Goal: Task Accomplishment & Management: Use online tool/utility

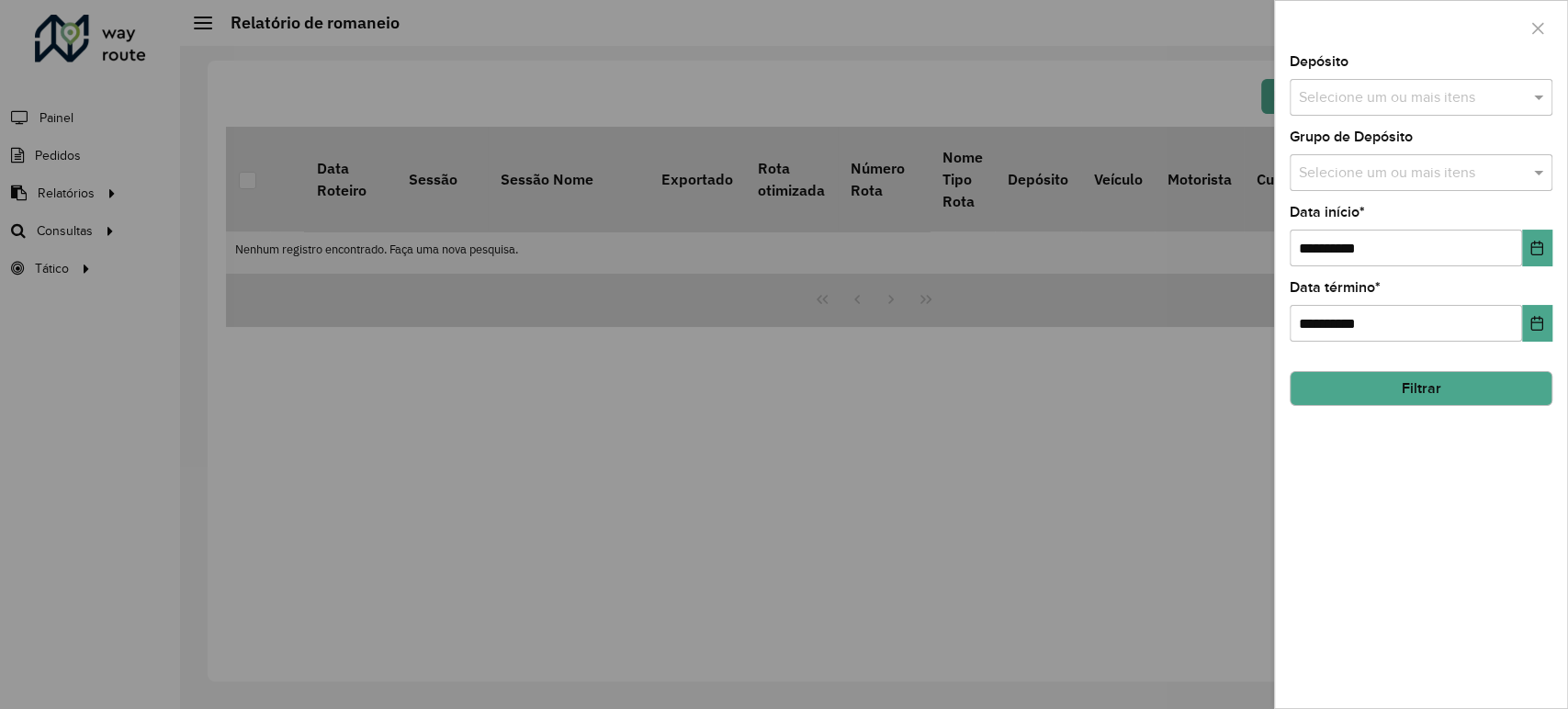
click at [72, 203] on div at bounding box center [784, 354] width 1568 height 709
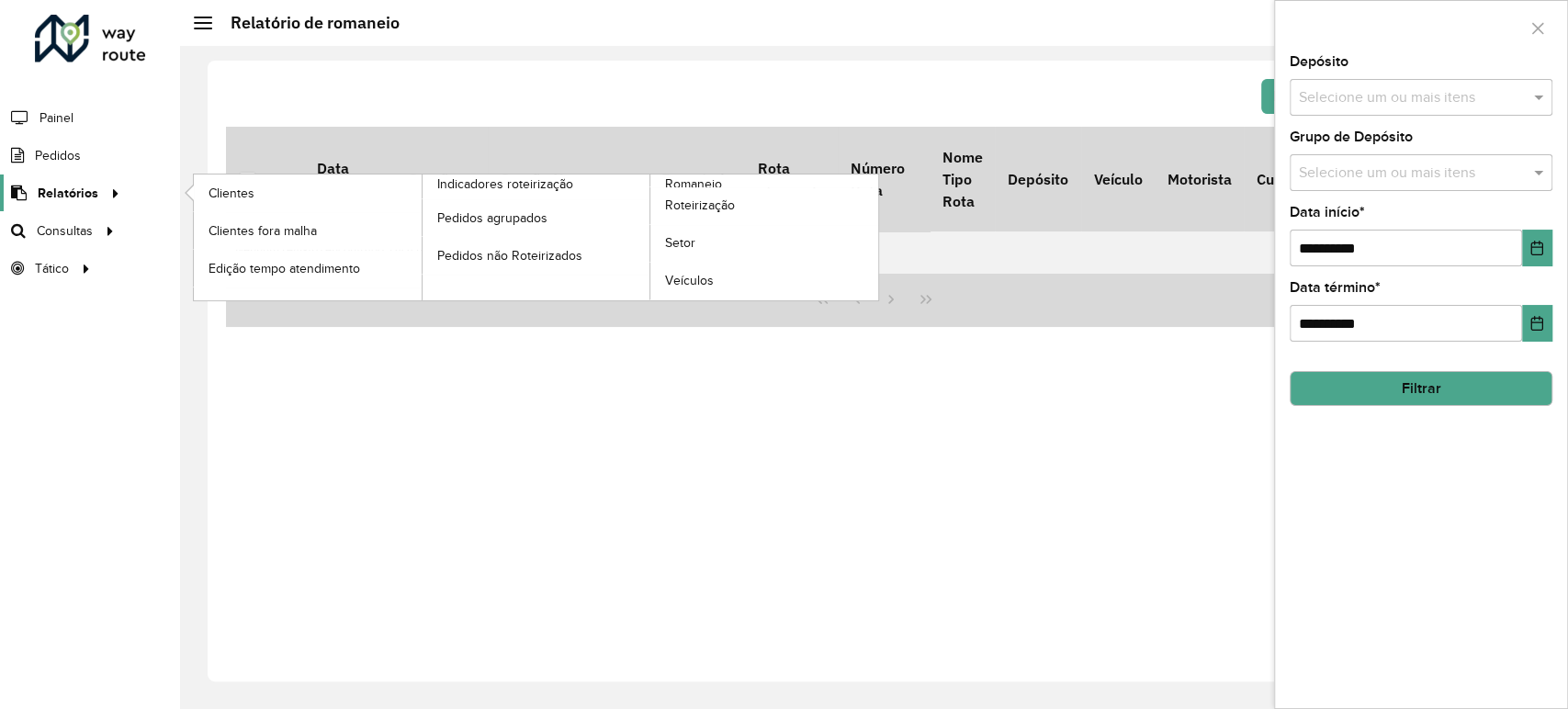
click at [73, 205] on link "Relatórios" at bounding box center [63, 192] width 126 height 36
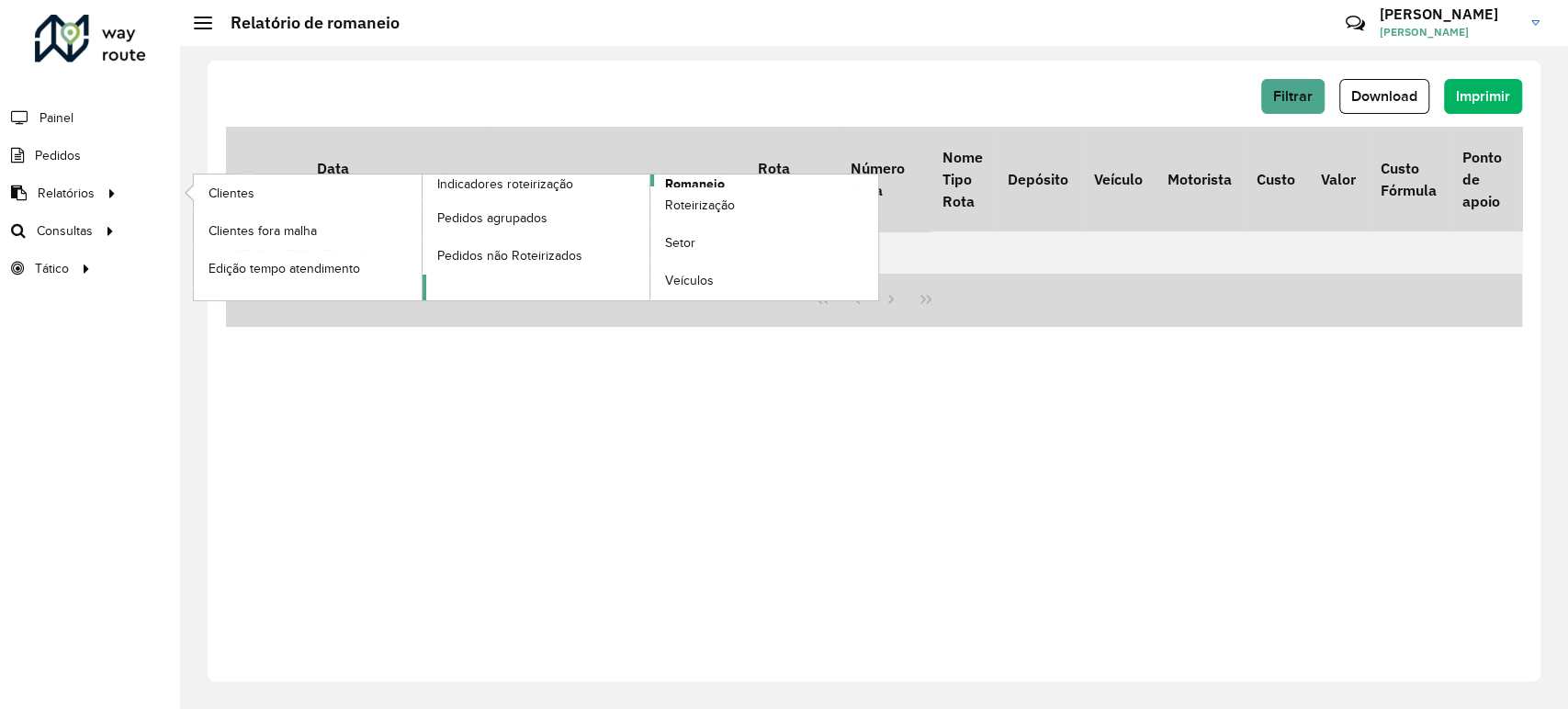
click at [701, 186] on span "Romaneio" at bounding box center [695, 184] width 60 height 20
click at [704, 181] on span "Romaneio" at bounding box center [695, 184] width 60 height 20
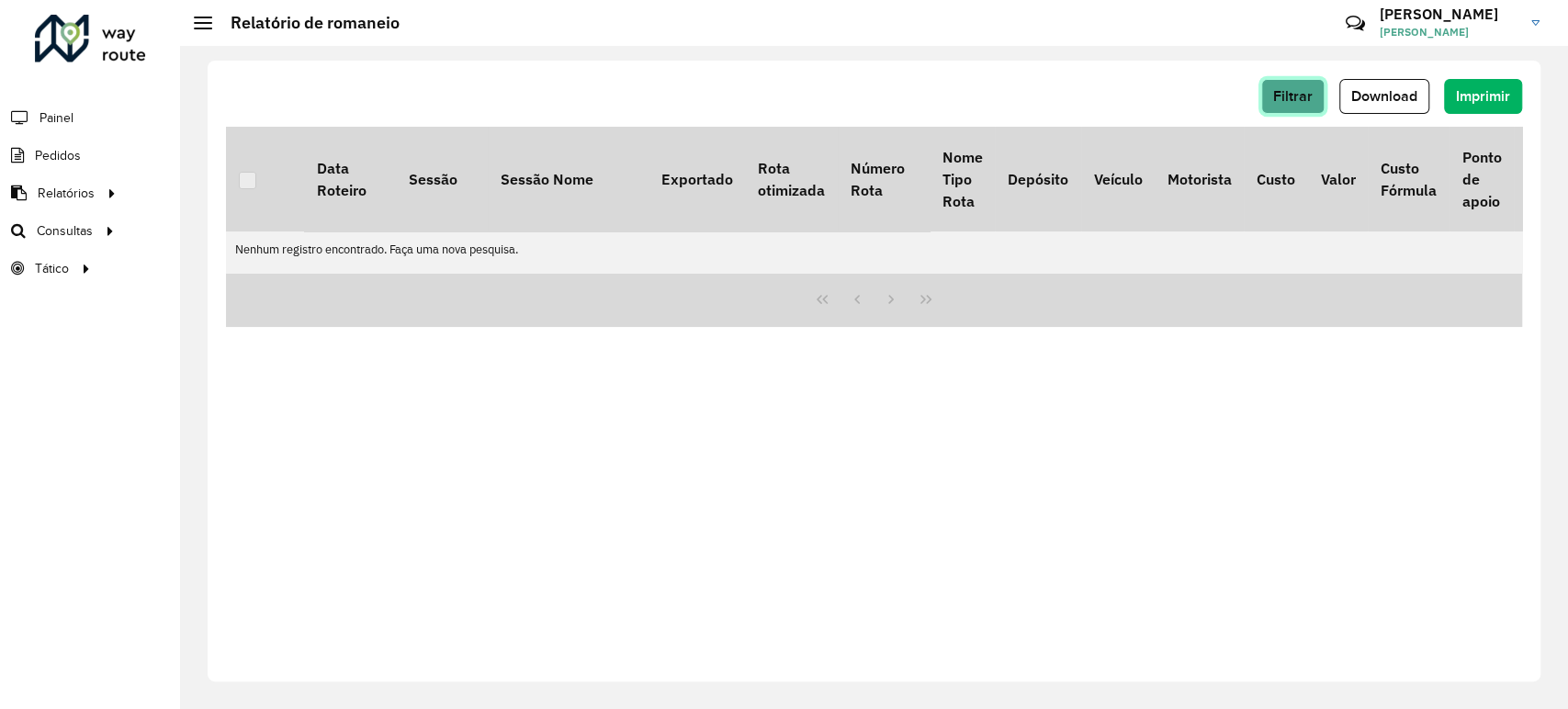
click at [1275, 91] on span "Filtrar" at bounding box center [1293, 95] width 39 height 16
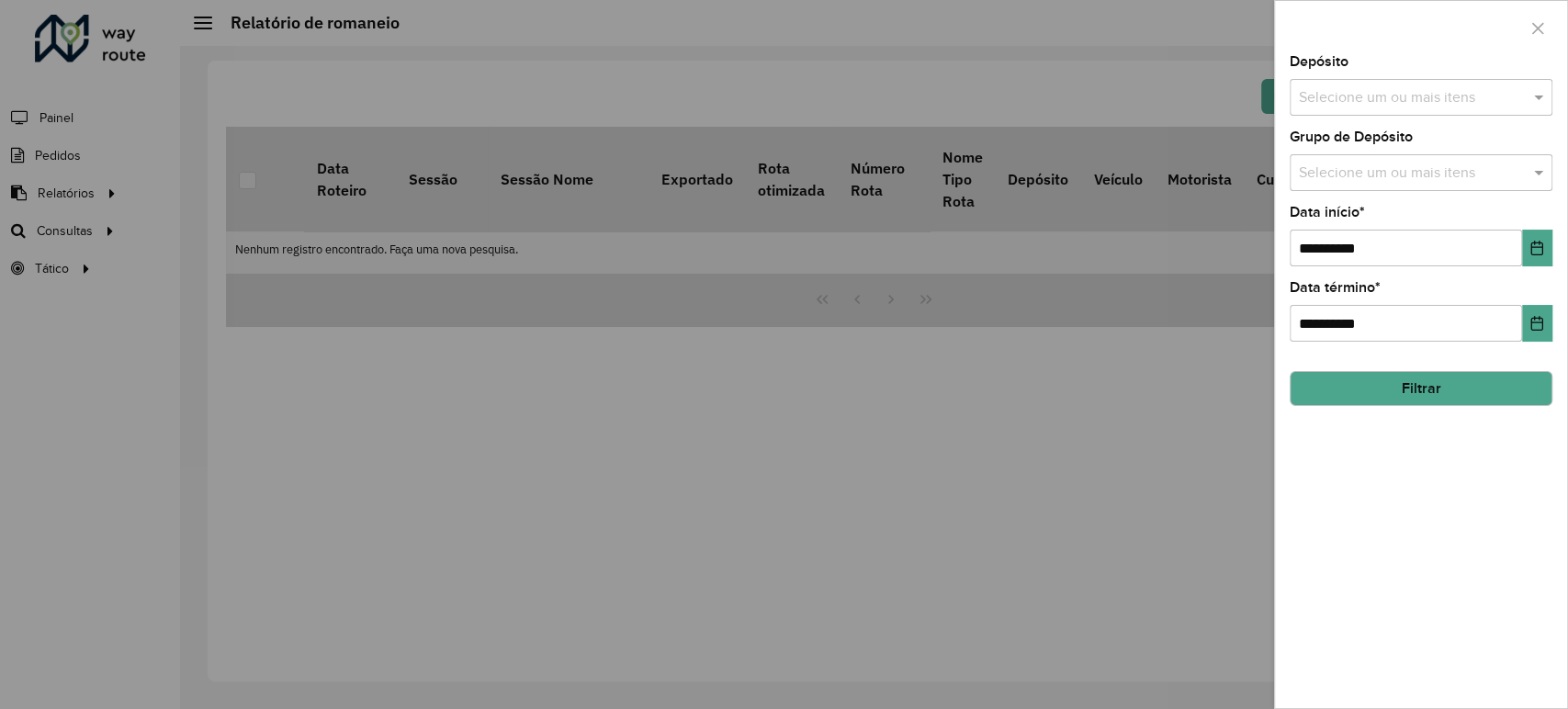
click at [1366, 96] on input "text" at bounding box center [1412, 98] width 235 height 22
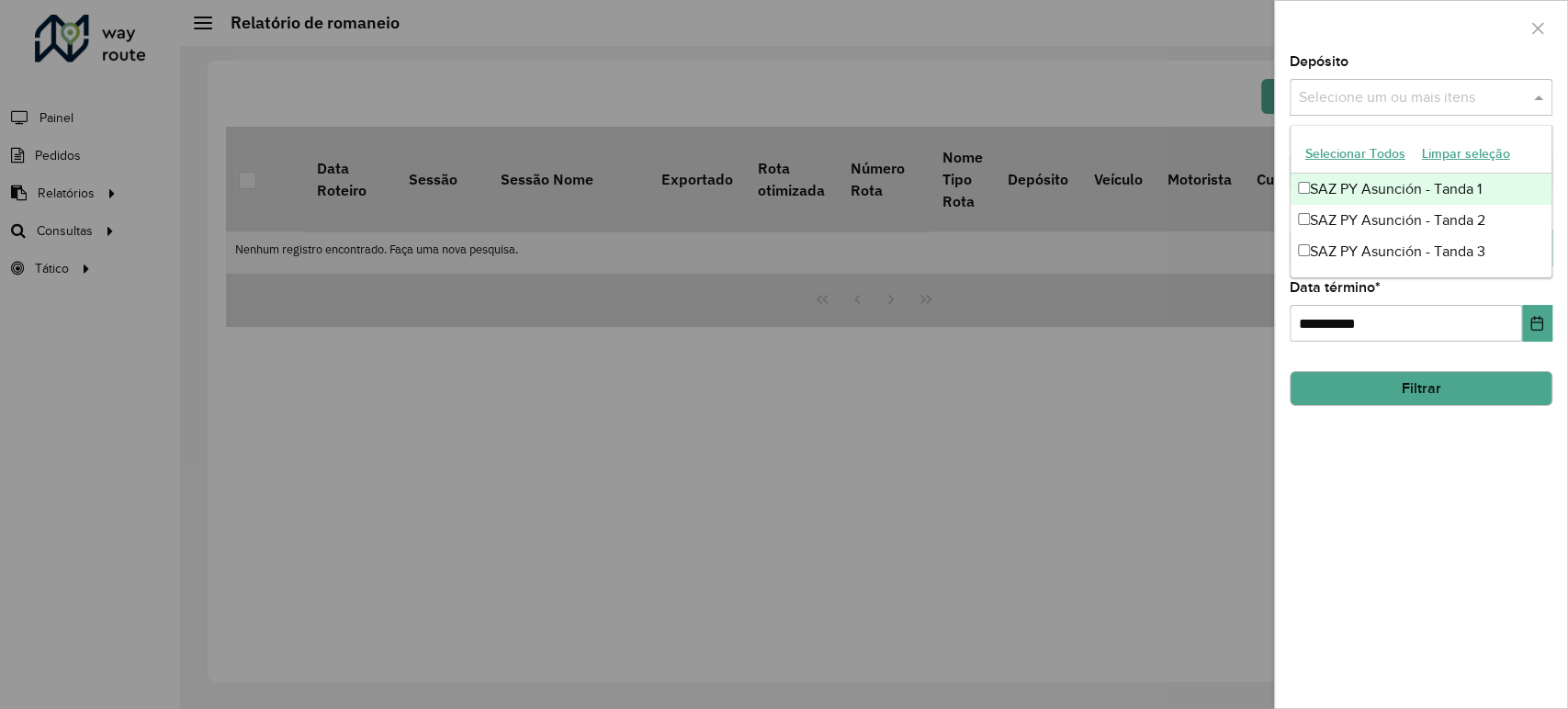
click at [1363, 189] on div "SAZ PY Asunción - Tanda 1" at bounding box center [1420, 189] width 261 height 31
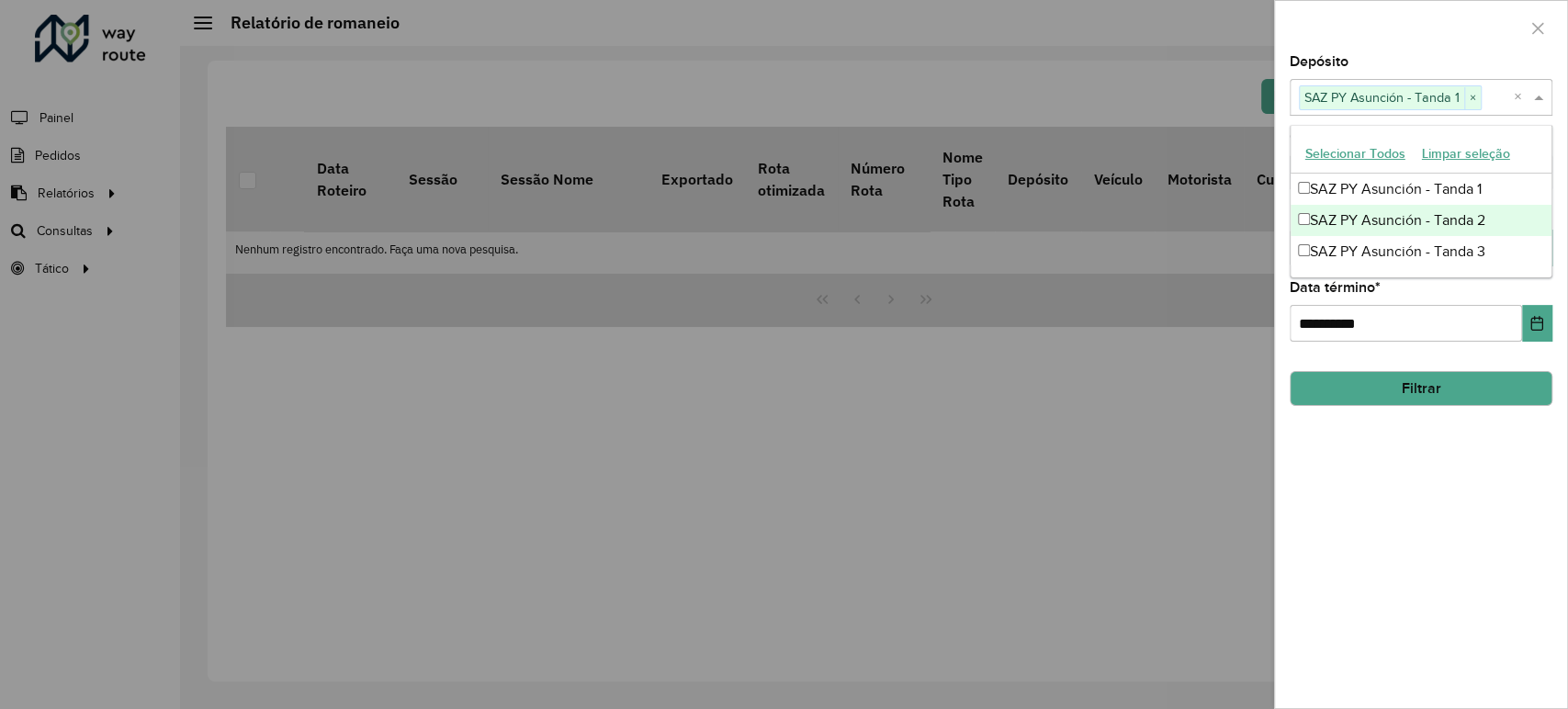
click at [1367, 213] on div "SAZ PY Asunción - Tanda 2" at bounding box center [1420, 220] width 261 height 31
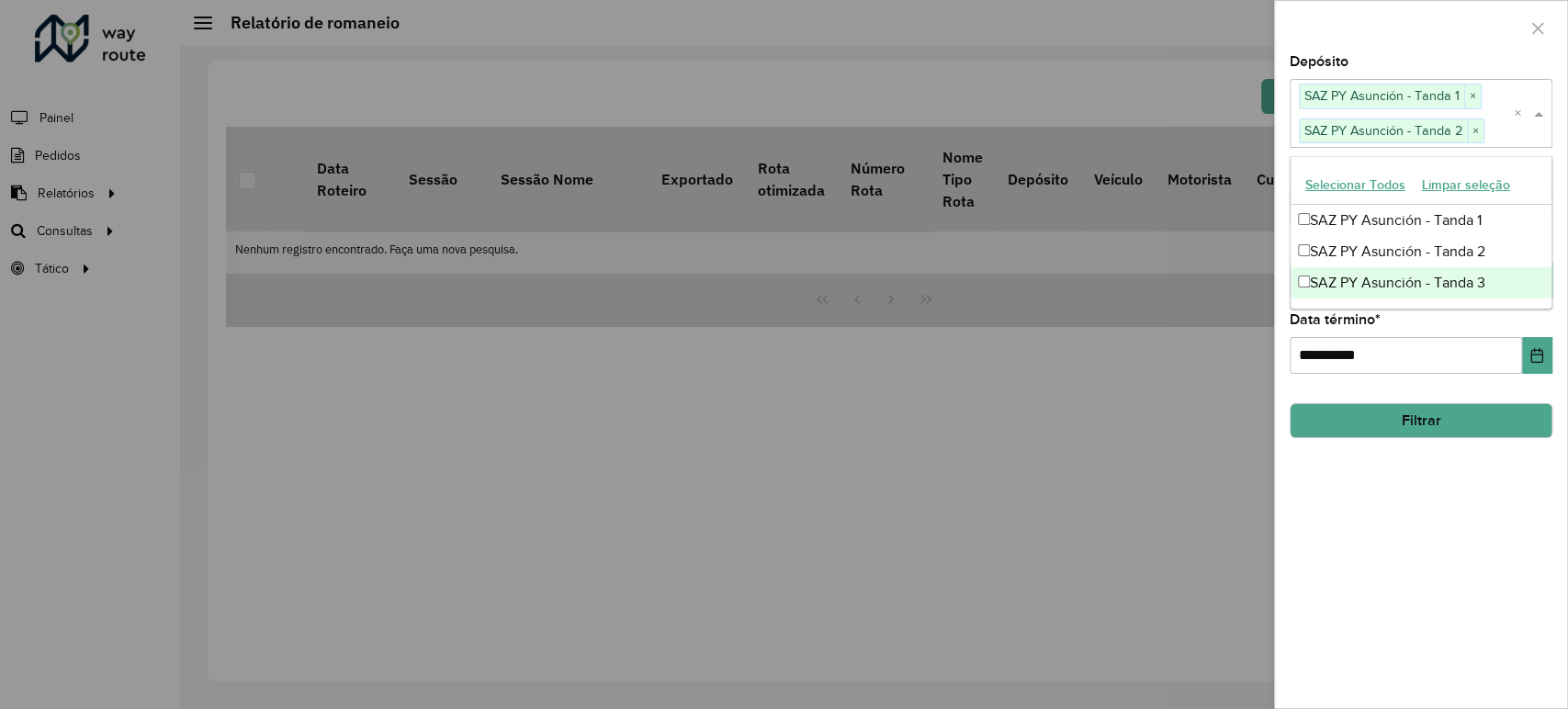
click at [1367, 277] on div "SAZ PY Asunción - Tanda 3" at bounding box center [1420, 282] width 261 height 31
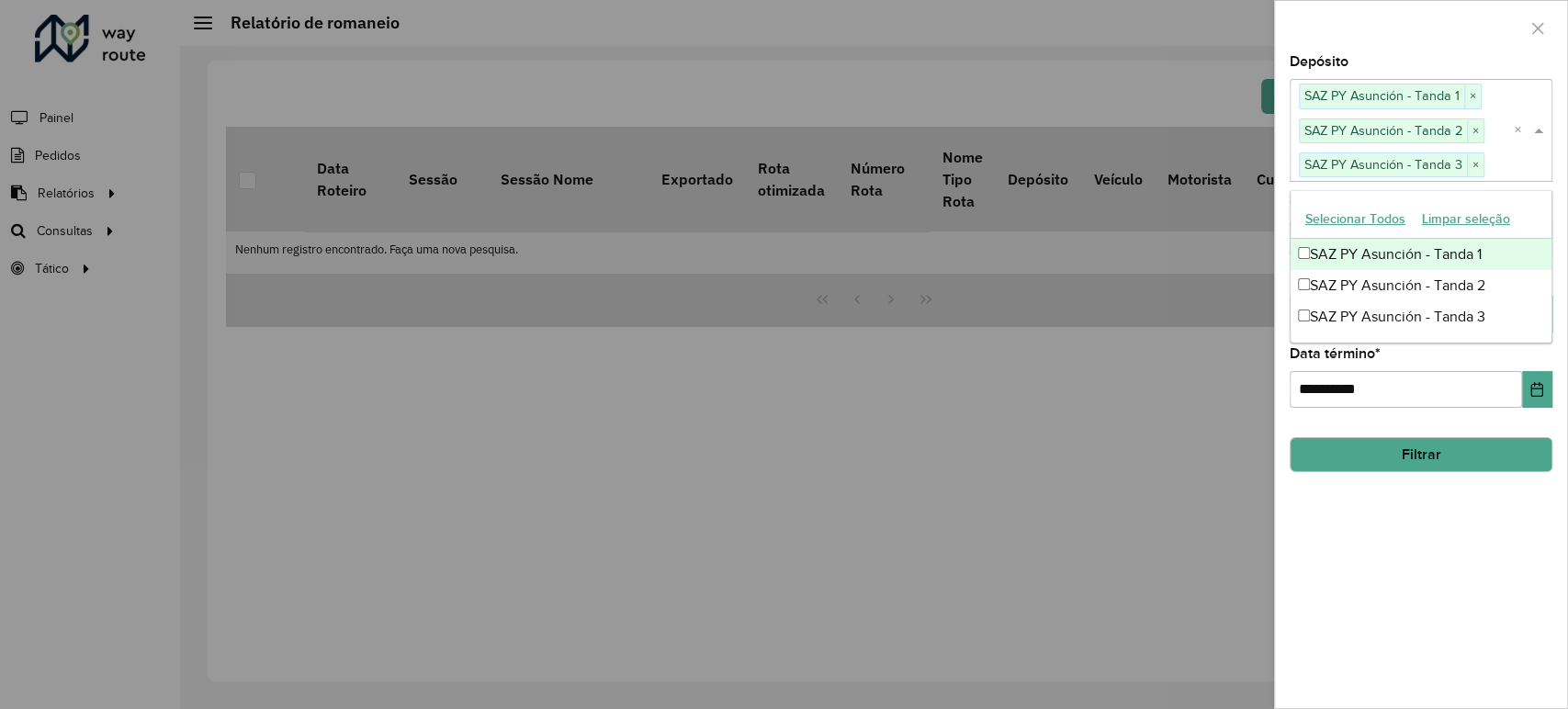
click at [1371, 41] on div at bounding box center [1420, 28] width 292 height 54
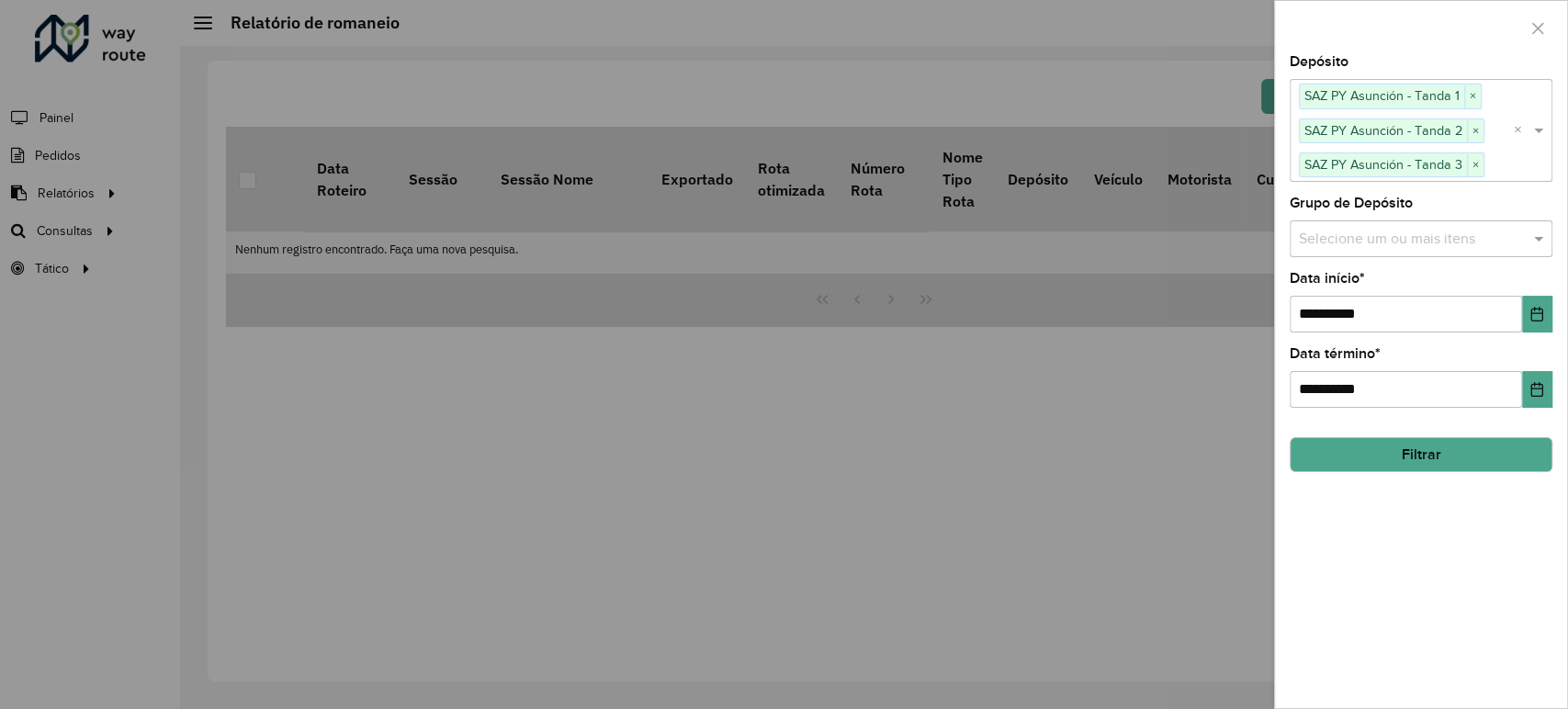
click at [1226, 75] on div at bounding box center [784, 354] width 1568 height 709
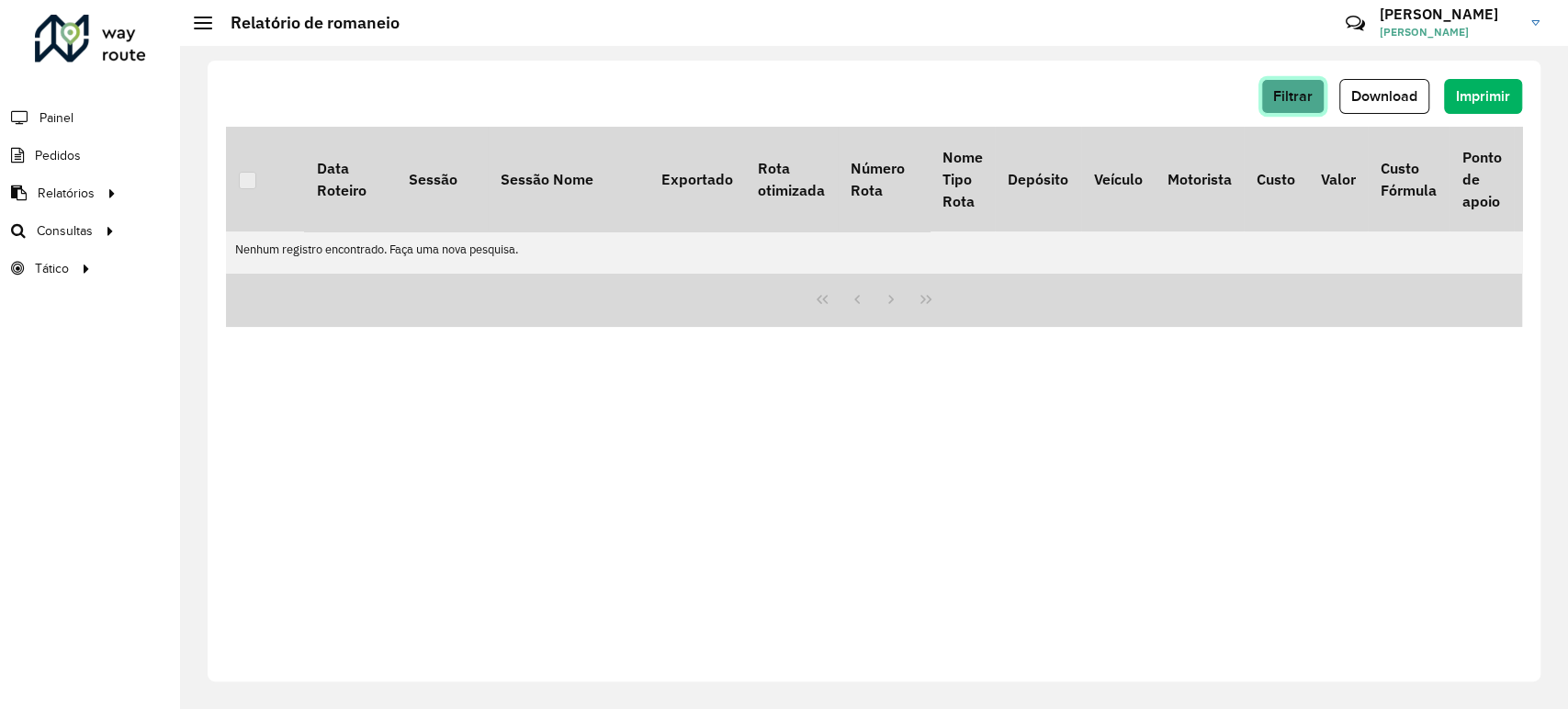
click at [1296, 94] on span "Filtrar" at bounding box center [1293, 95] width 39 height 16
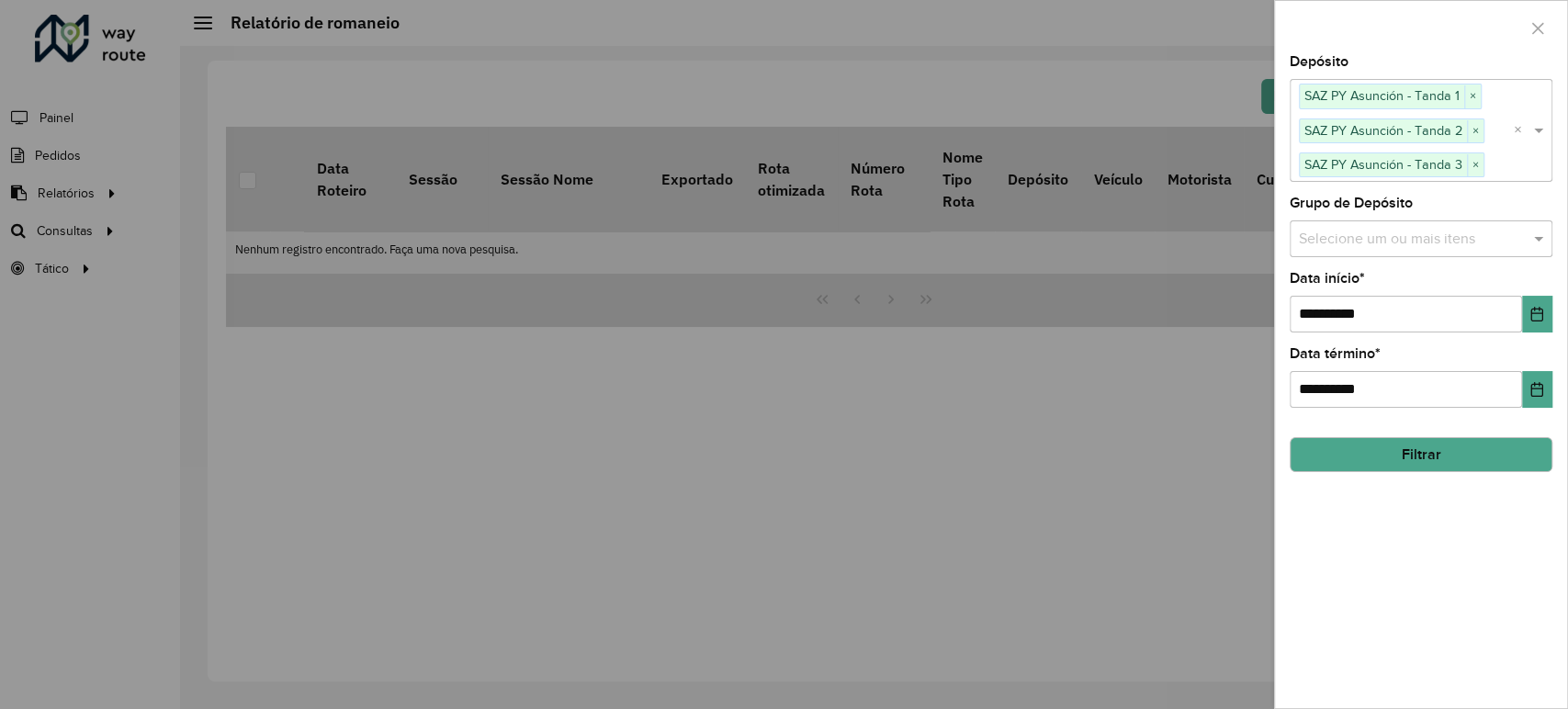
click at [1367, 447] on button "Filtrar" at bounding box center [1420, 454] width 262 height 35
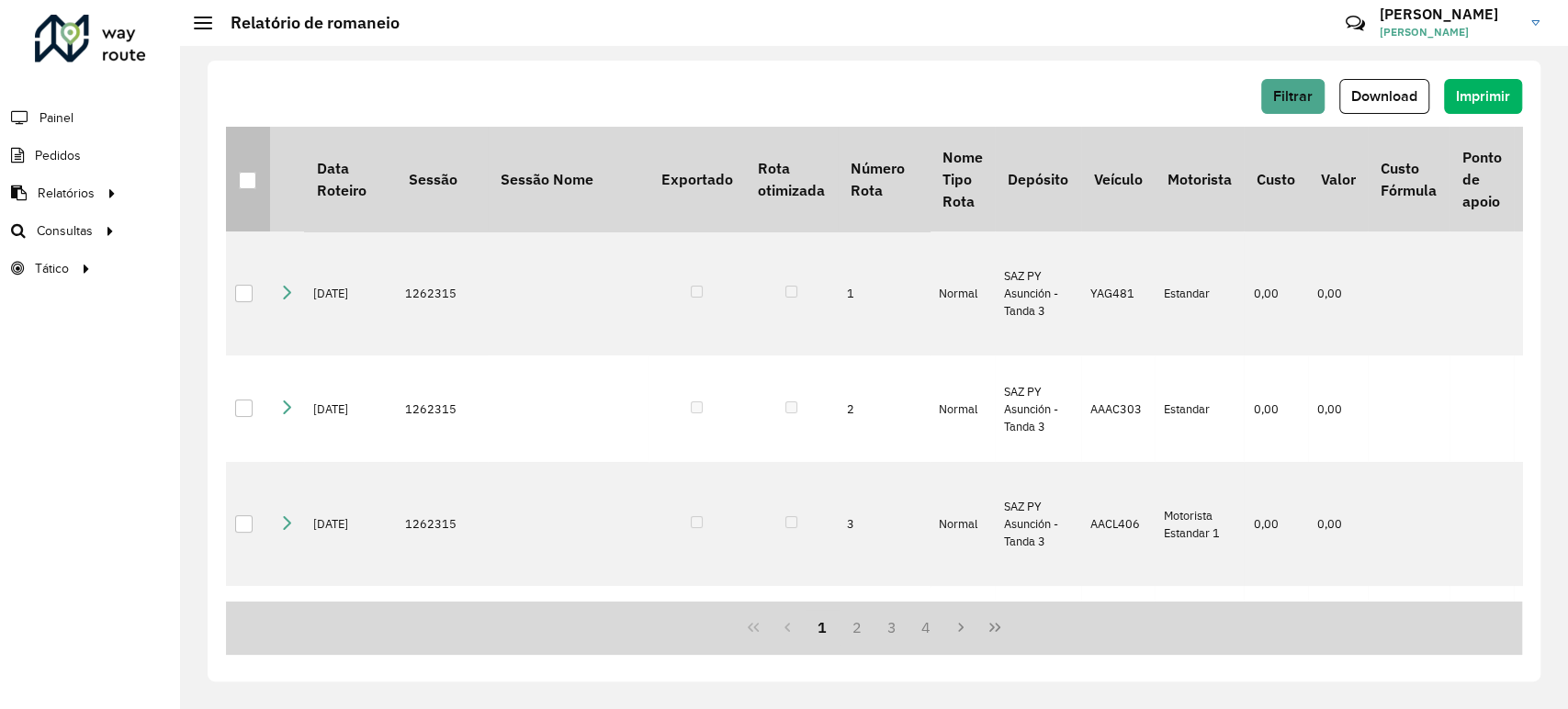
click at [245, 185] on div at bounding box center [247, 180] width 18 height 18
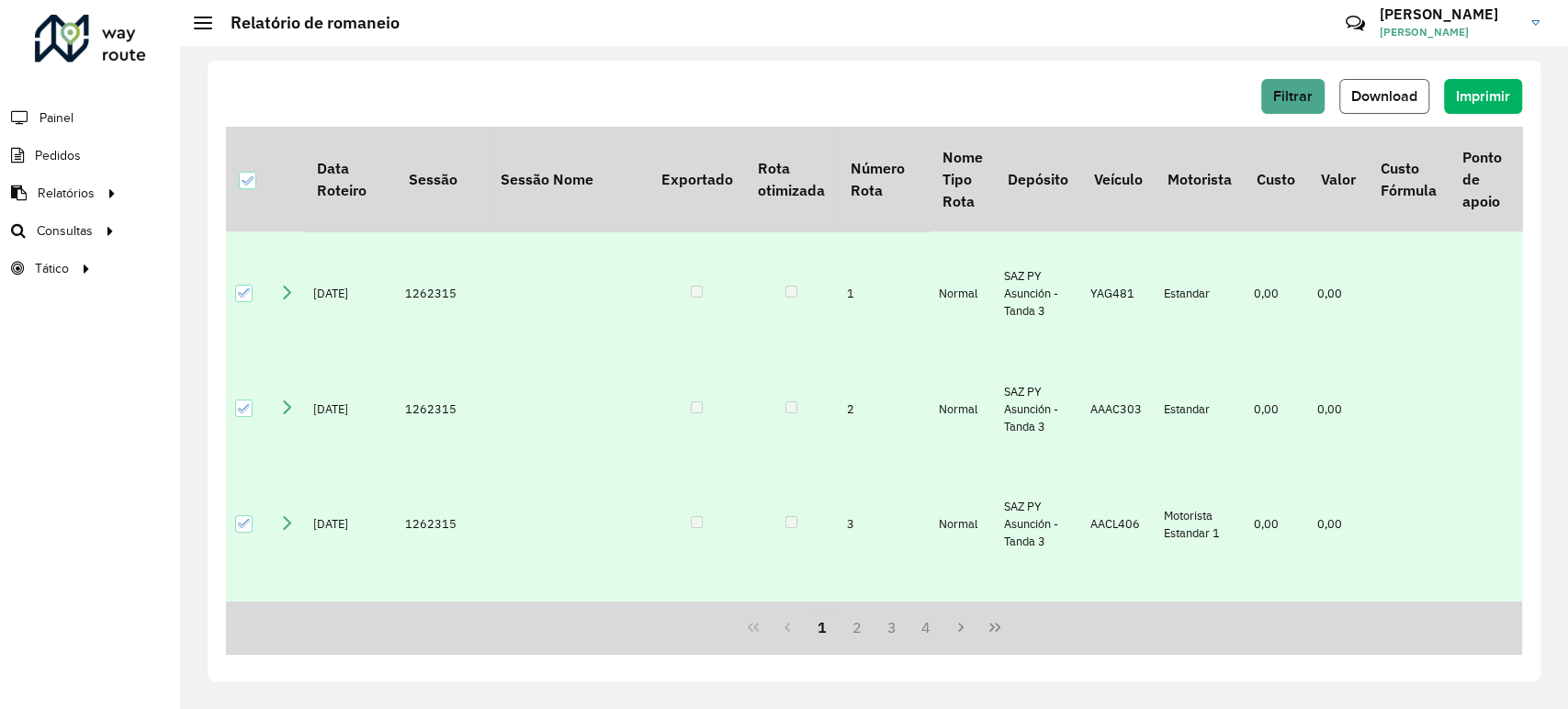
click at [1391, 104] on span "Download" at bounding box center [1384, 95] width 66 height 16
